Goal: Information Seeking & Learning: Learn about a topic

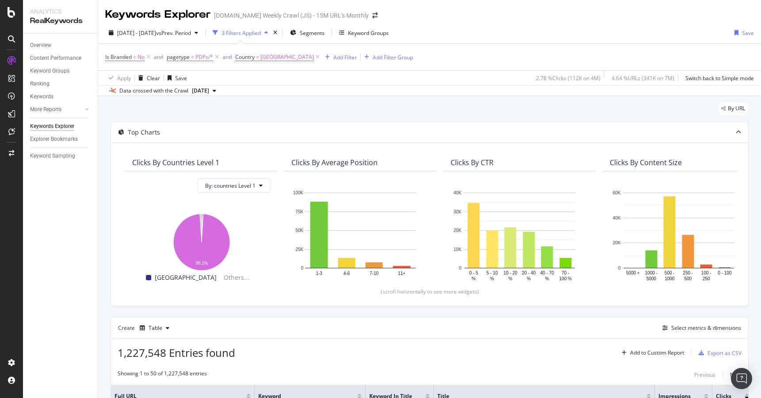
scroll to position [0, 156]
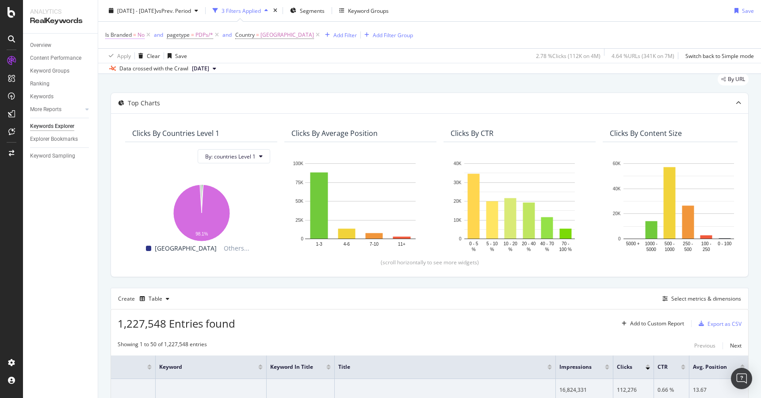
click at [130, 37] on span "Is Branded" at bounding box center [118, 35] width 27 height 8
click at [126, 57] on div "No" at bounding box center [161, 56] width 97 height 14
click at [123, 76] on span "Yes" at bounding box center [121, 74] width 9 height 8
click at [203, 76] on div "Apply" at bounding box center [203, 75] width 14 height 8
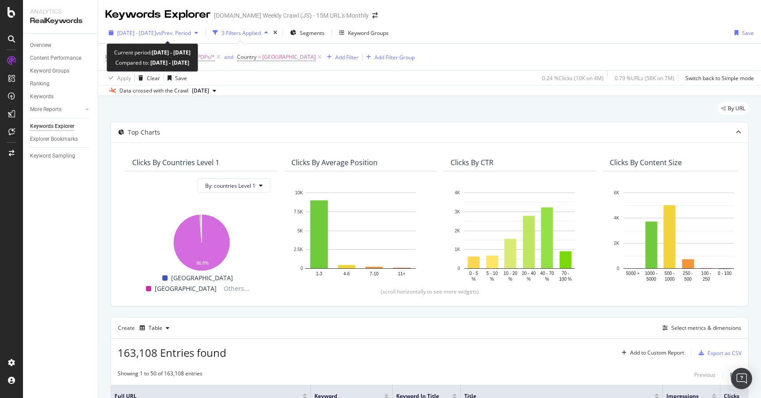
click at [191, 35] on span "vs Prev. Period" at bounding box center [173, 33] width 35 height 8
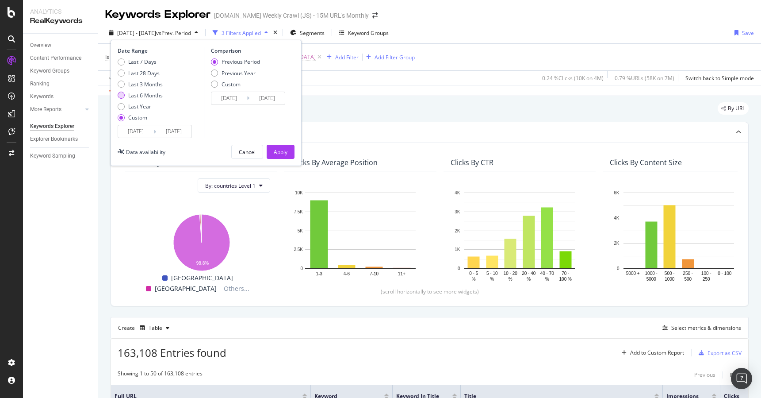
click at [127, 95] on div "Last 6 Months" at bounding box center [140, 96] width 45 height 8
type input "2025/04/04"
type input "2025/10/03"
type input "2024/10/03"
type input "2025/04/03"
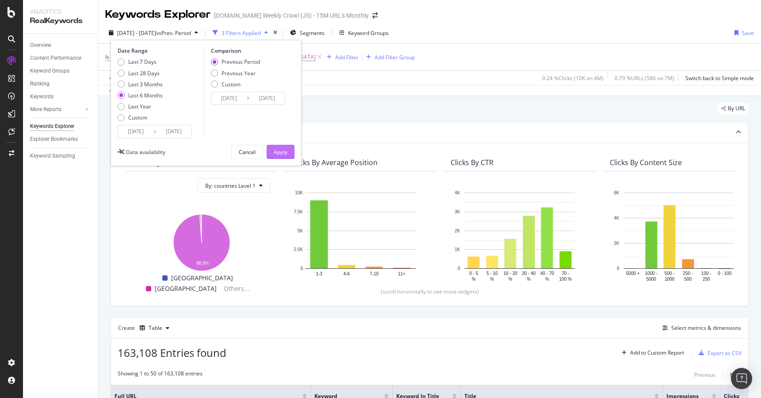
click at [276, 155] on div "Apply" at bounding box center [281, 152] width 14 height 8
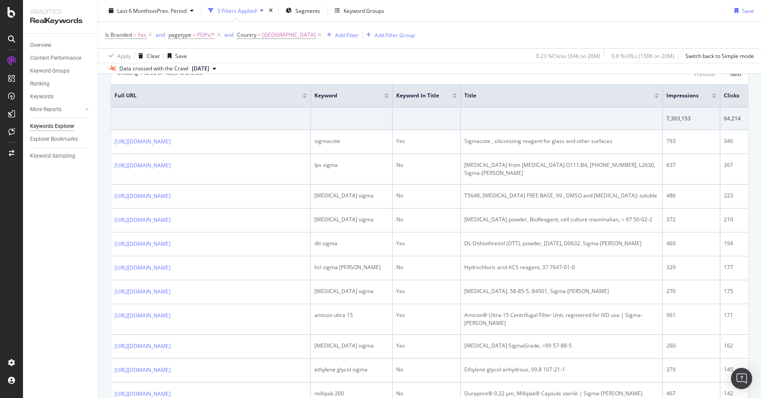
scroll to position [300, 0]
